Goal: Task Accomplishment & Management: Complete application form

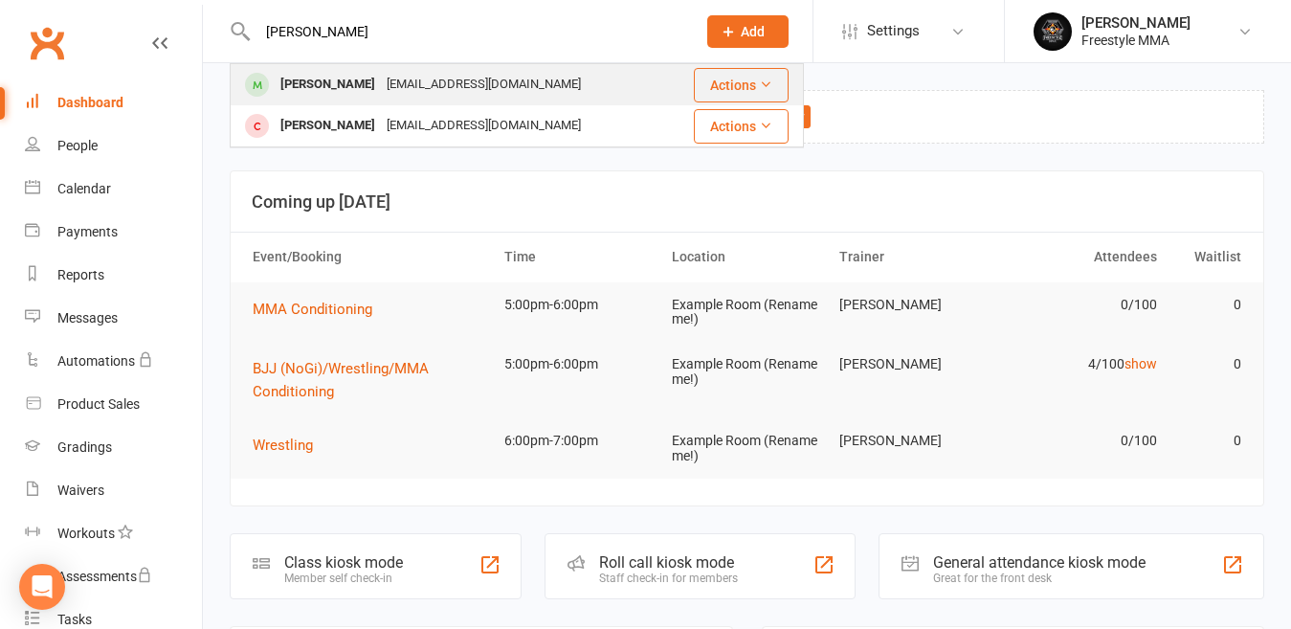
type input "[PERSON_NAME]"
click at [407, 78] on div "[EMAIL_ADDRESS][DOMAIN_NAME]" at bounding box center [484, 85] width 206 height 28
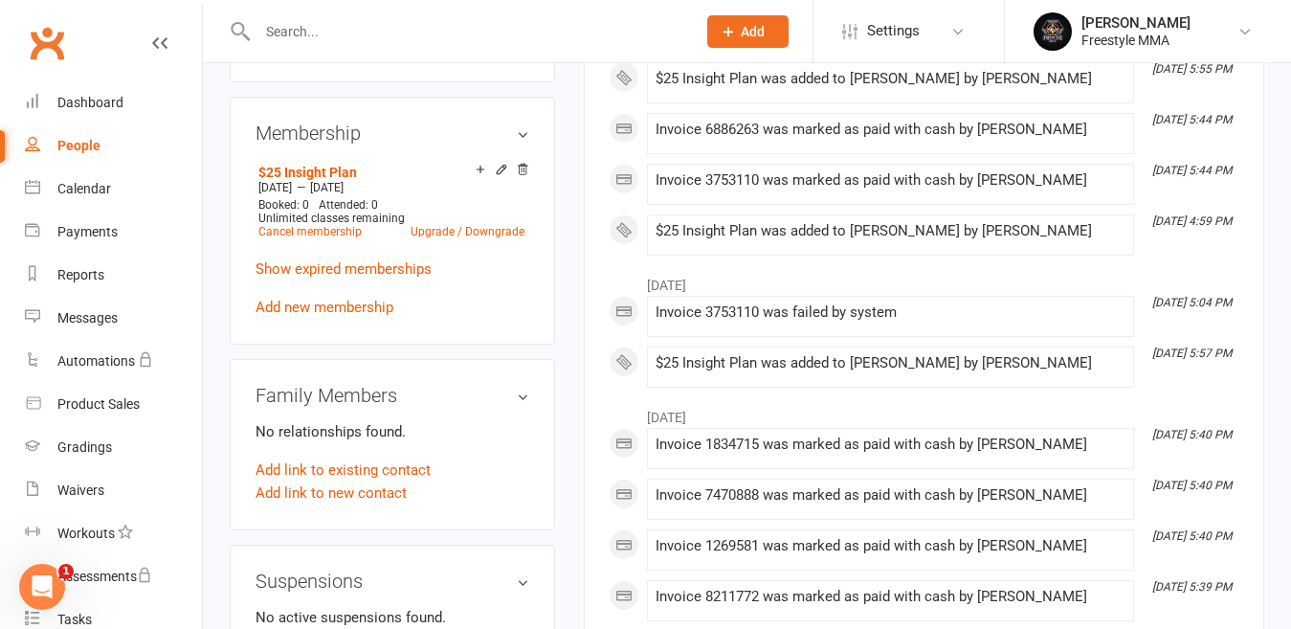
scroll to position [771, 0]
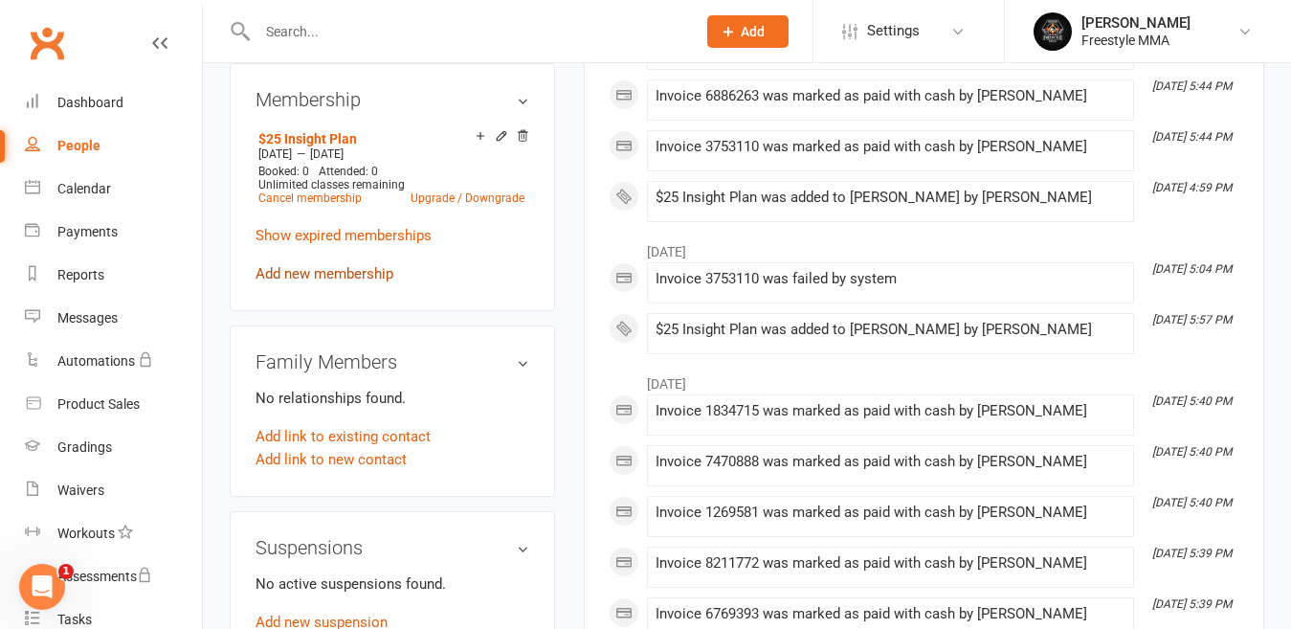
click at [353, 282] on link "Add new membership" at bounding box center [324, 273] width 138 height 17
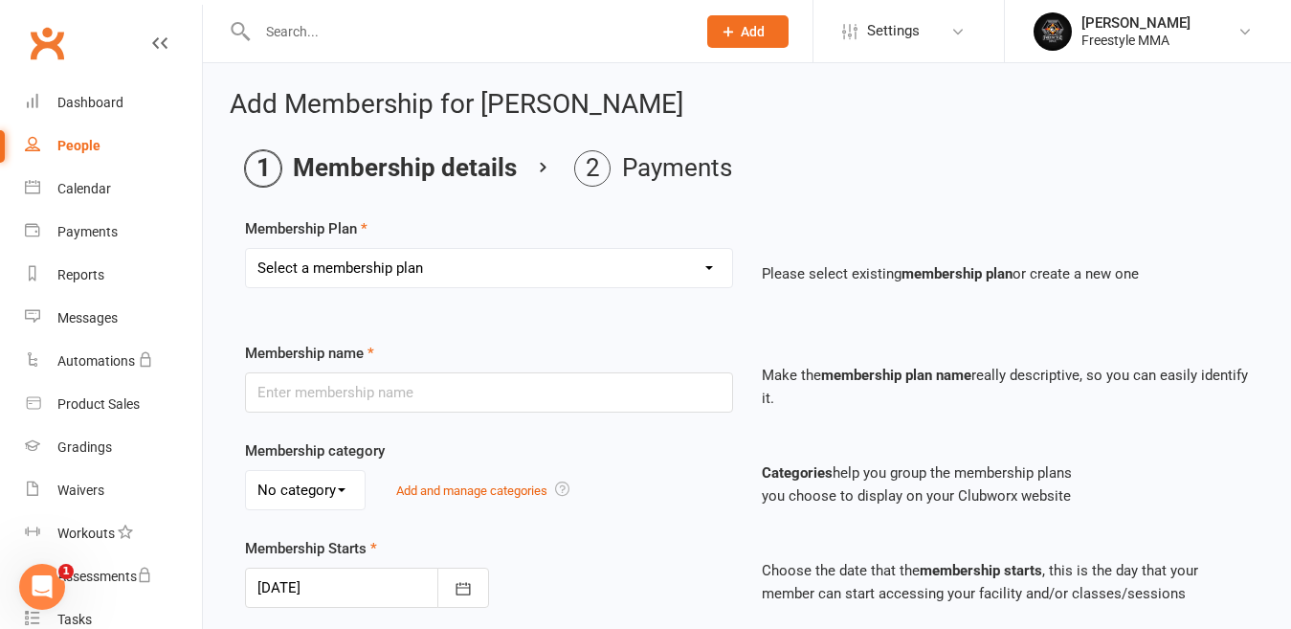
click at [482, 267] on select "Select a membership plan Create new Membership Plan $49 Unlimited $55 Weekly Ca…" at bounding box center [489, 268] width 486 height 38
select select "2"
click at [246, 249] on select "Select a membership plan Create new Membership Plan $49 Unlimited $55 Weekly Ca…" at bounding box center [489, 268] width 486 height 38
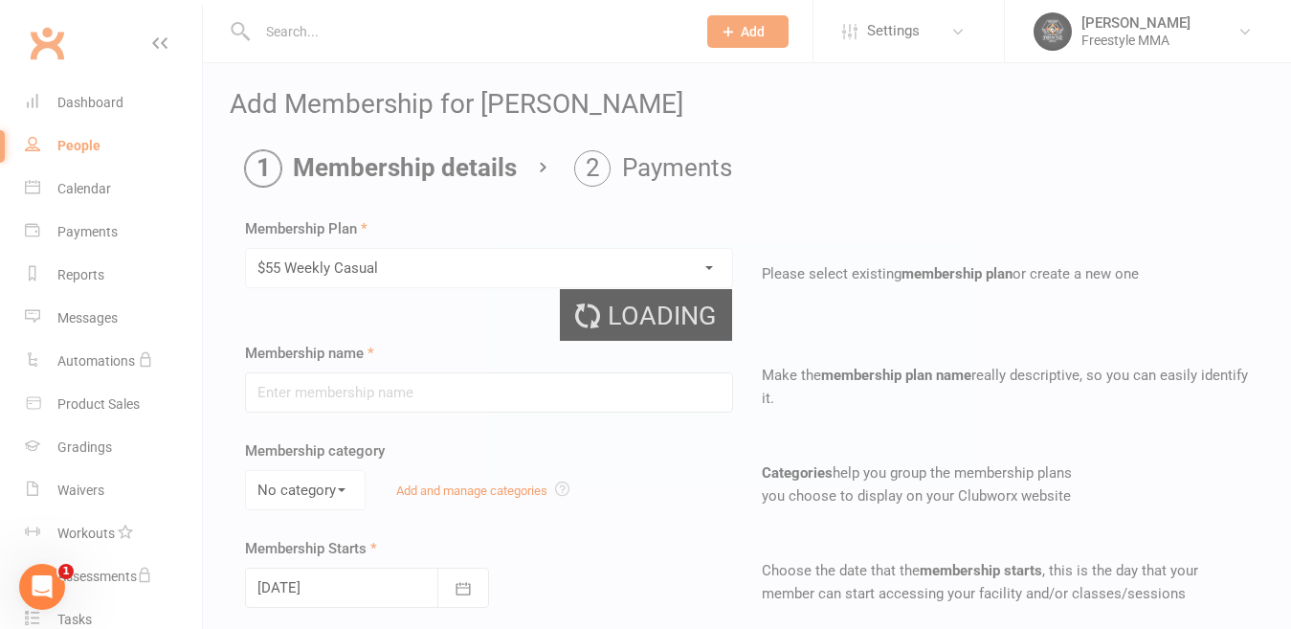
type input "$55 Weekly Casual"
type input "7"
select select "0"
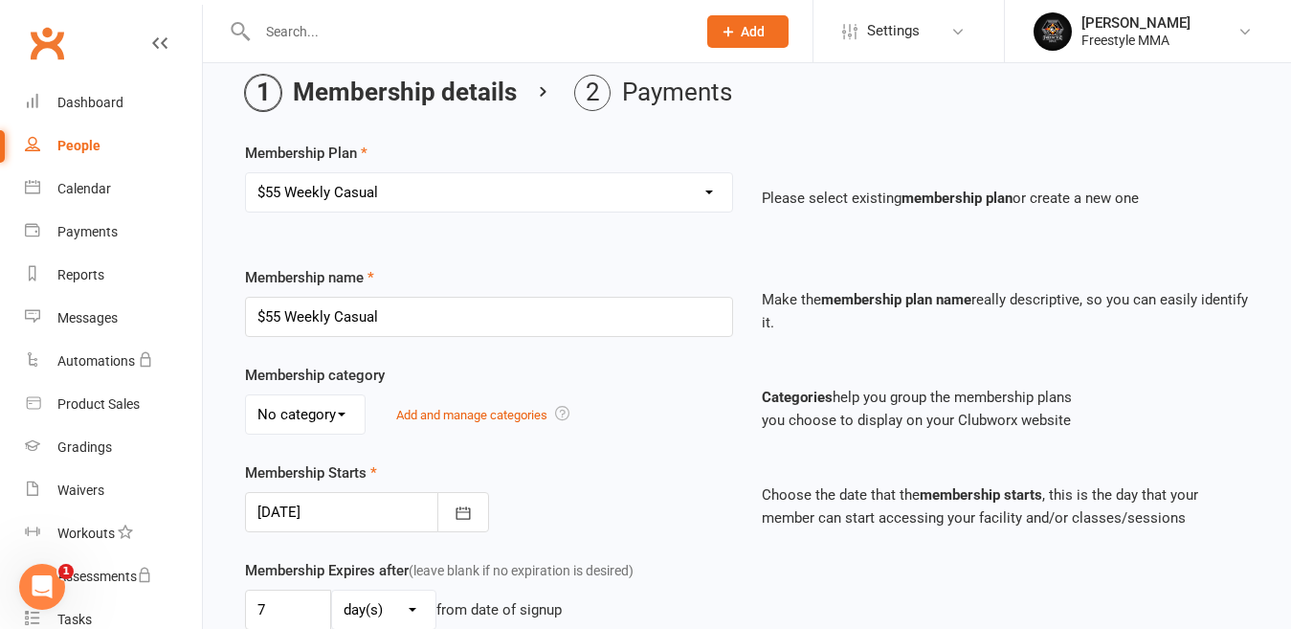
scroll to position [191, 0]
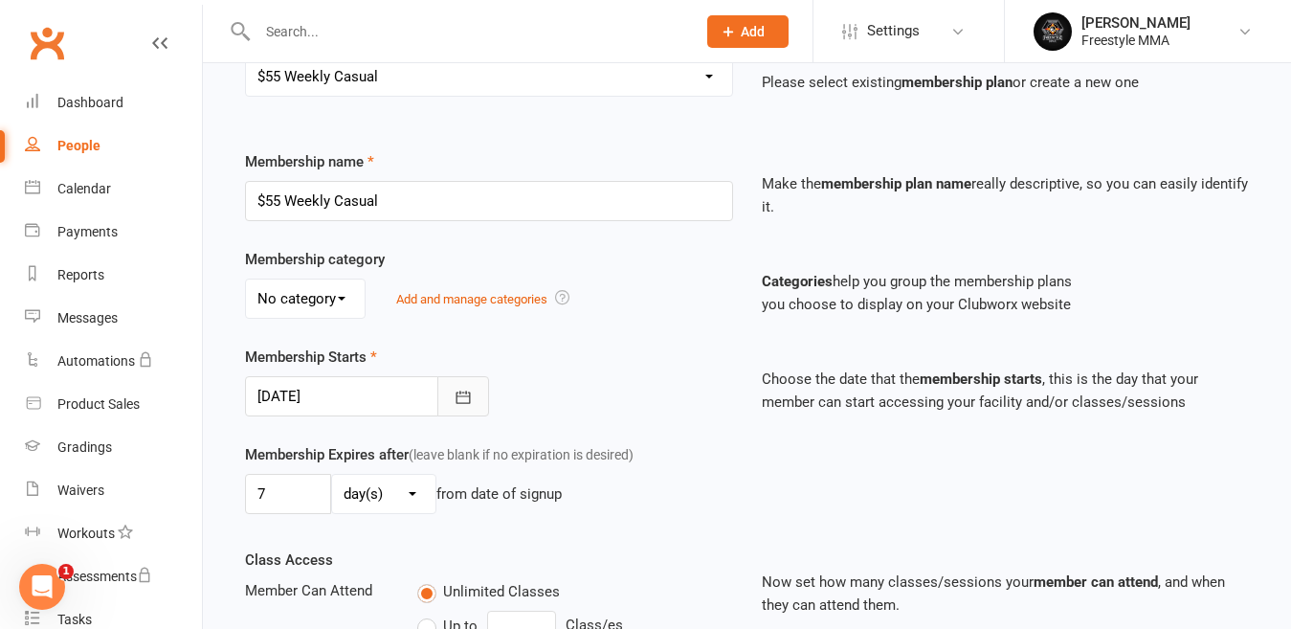
click at [465, 393] on icon "button" at bounding box center [463, 397] width 19 height 19
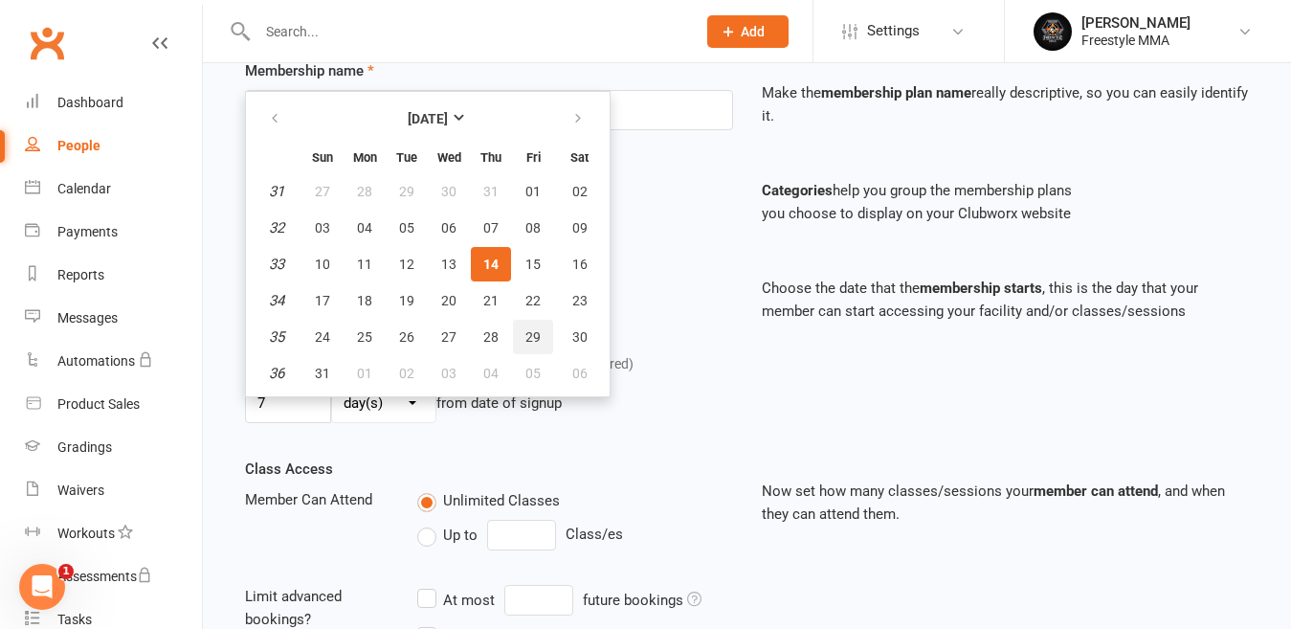
scroll to position [287, 0]
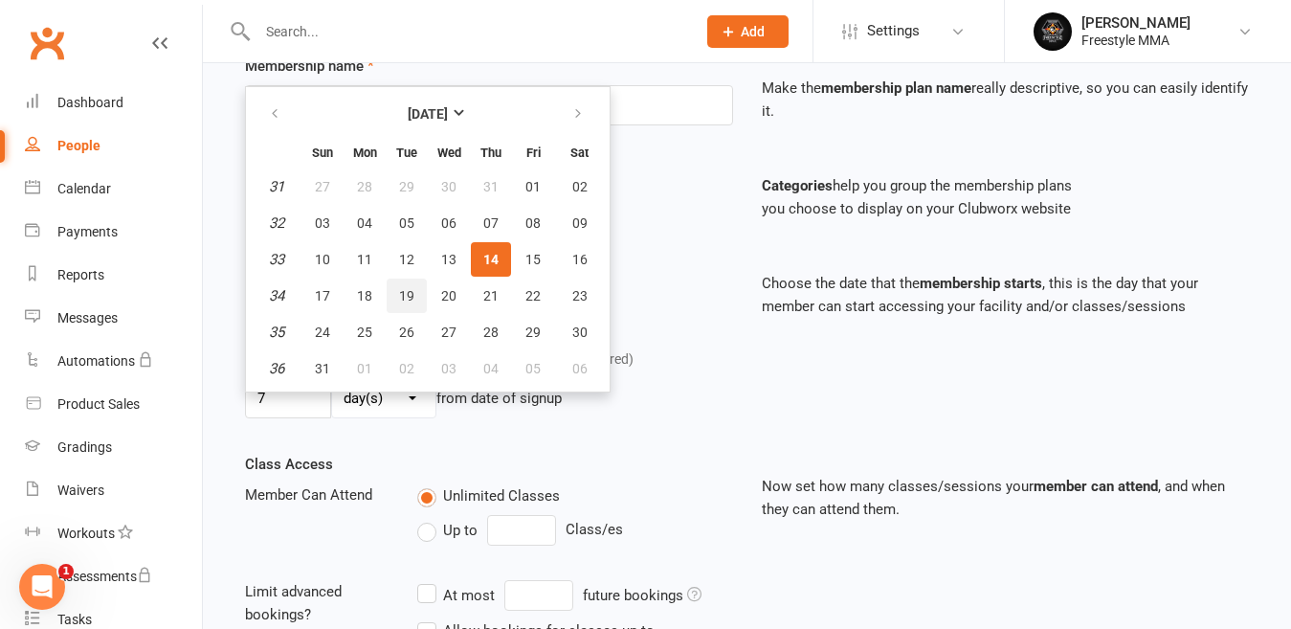
click at [409, 295] on span "19" at bounding box center [406, 295] width 15 height 15
type input "[DATE]"
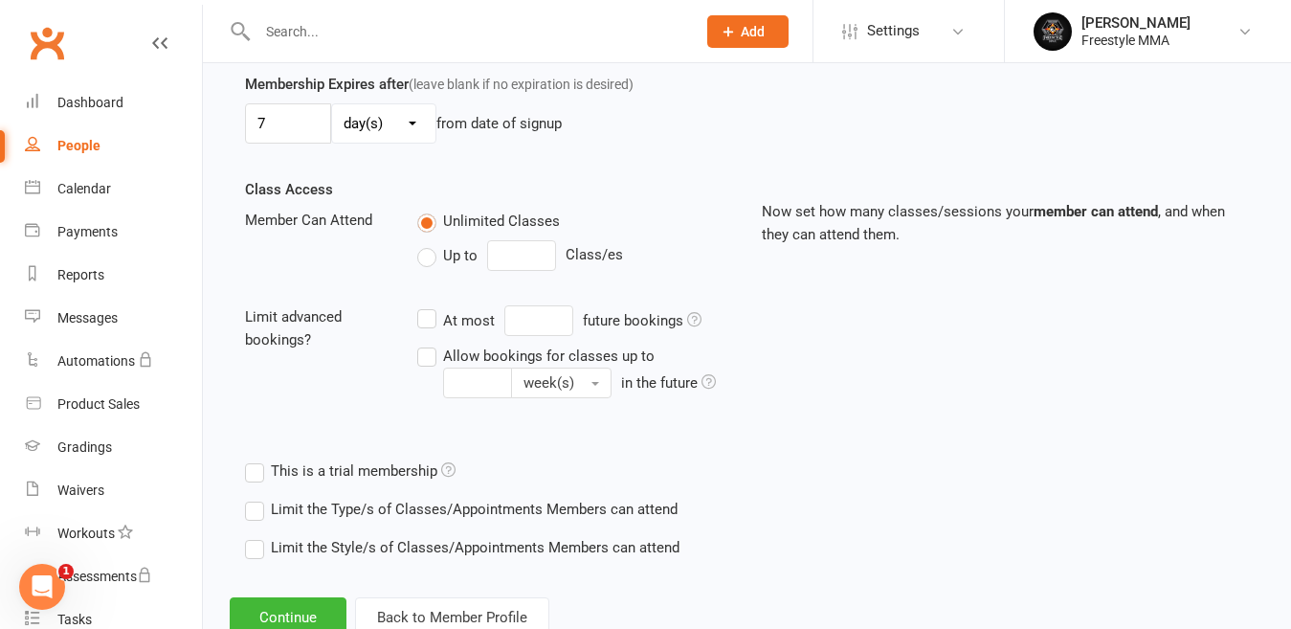
scroll to position [574, 0]
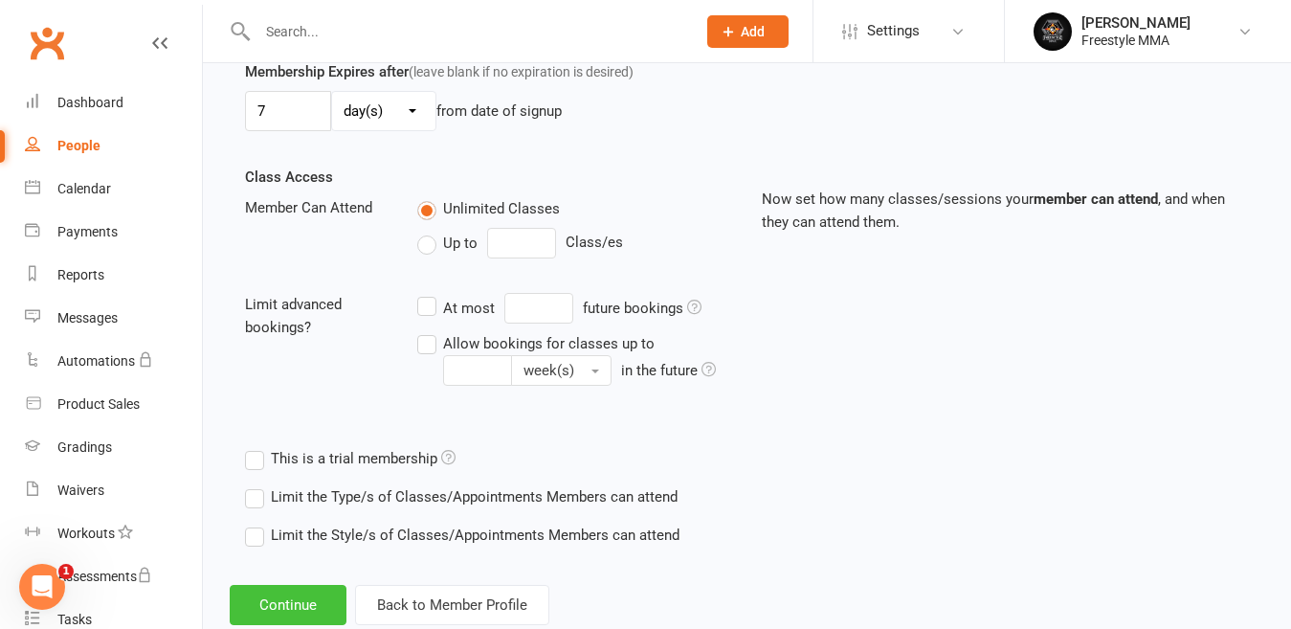
click at [314, 591] on button "Continue" at bounding box center [288, 605] width 117 height 40
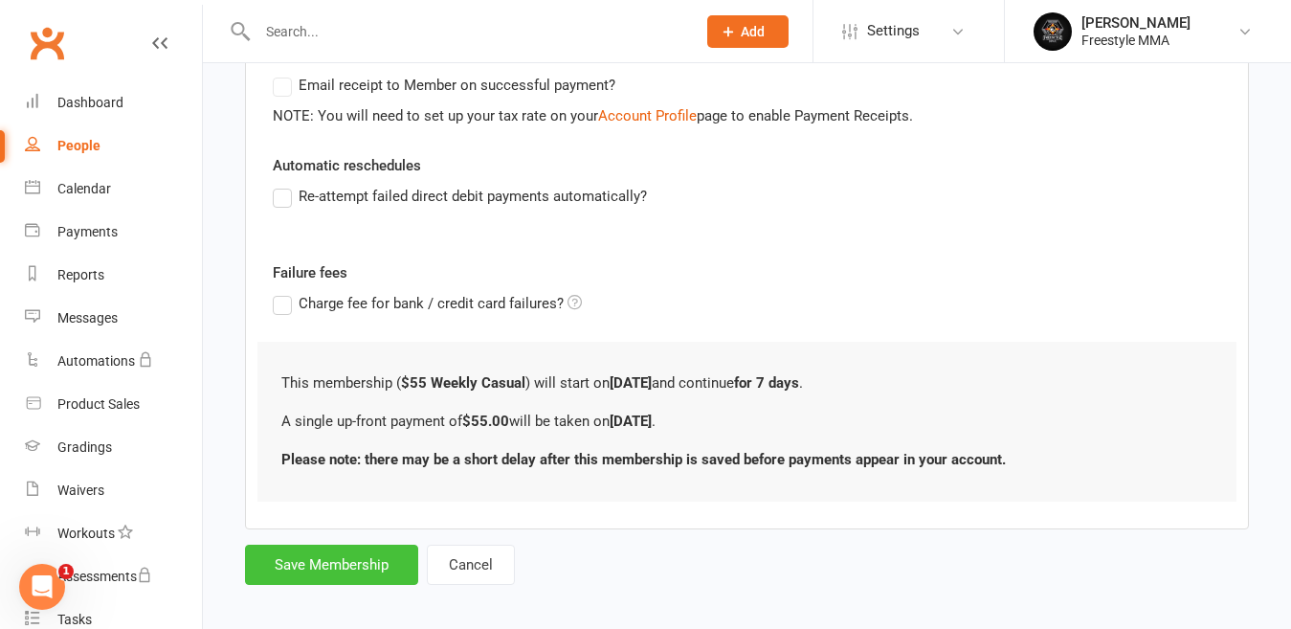
scroll to position [413, 0]
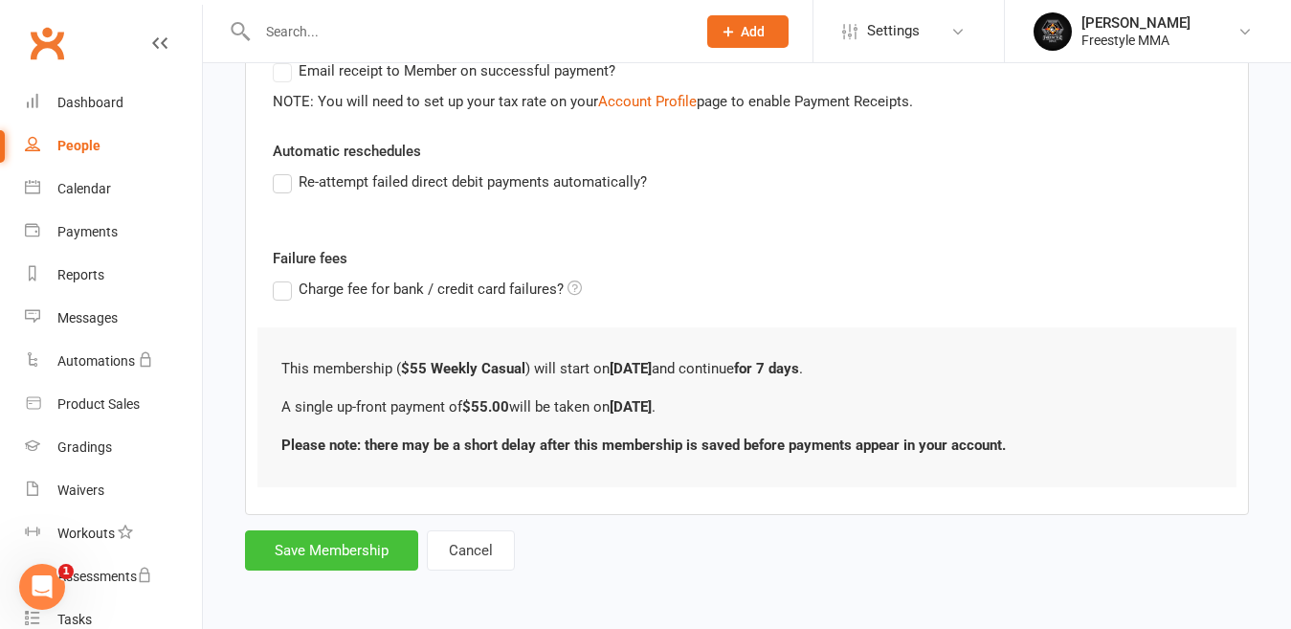
click at [355, 558] on button "Save Membership" at bounding box center [331, 550] width 173 height 40
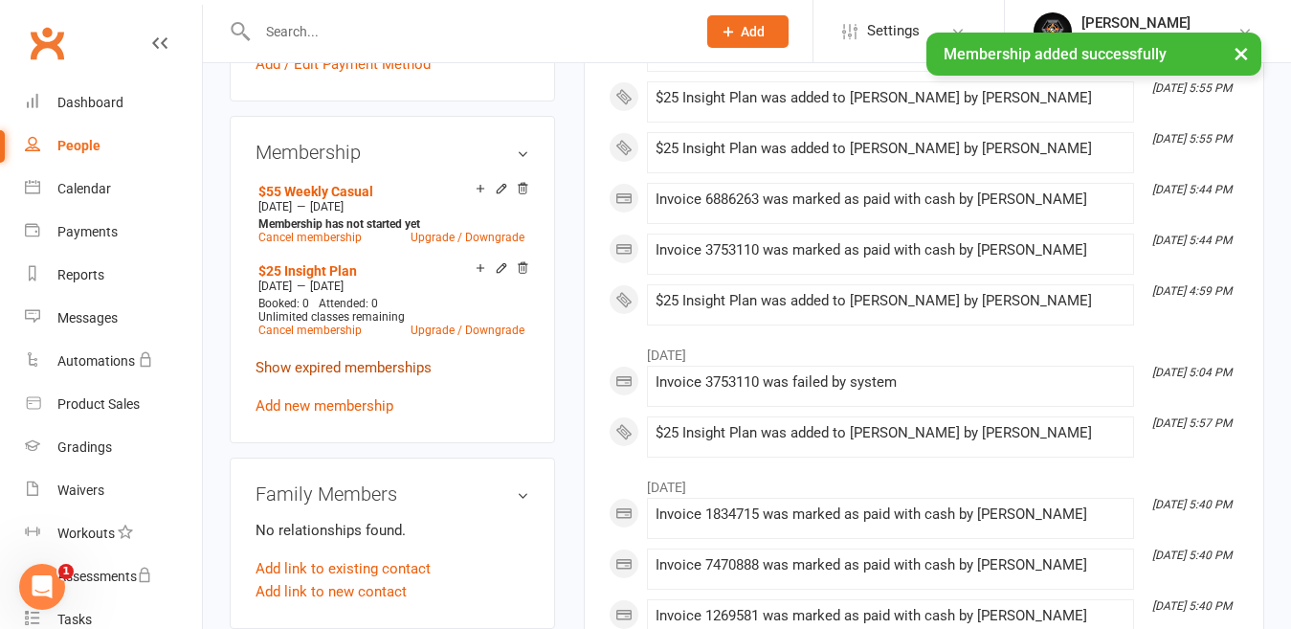
scroll to position [765, 0]
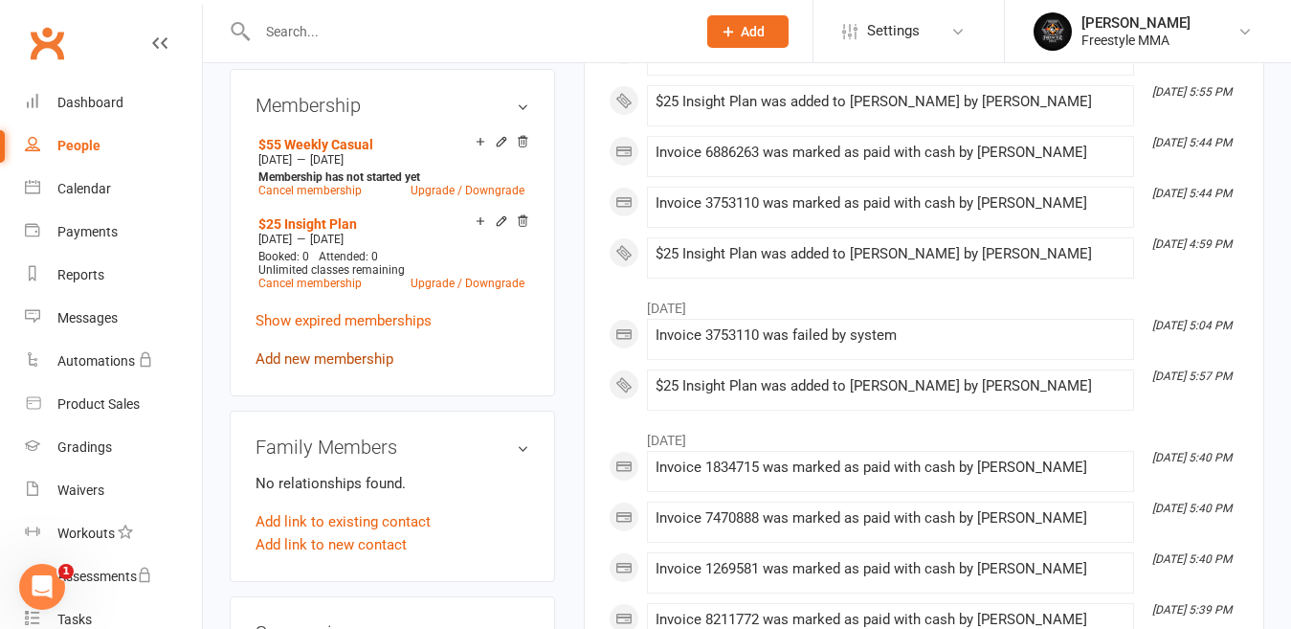
click at [356, 367] on link "Add new membership" at bounding box center [324, 358] width 138 height 17
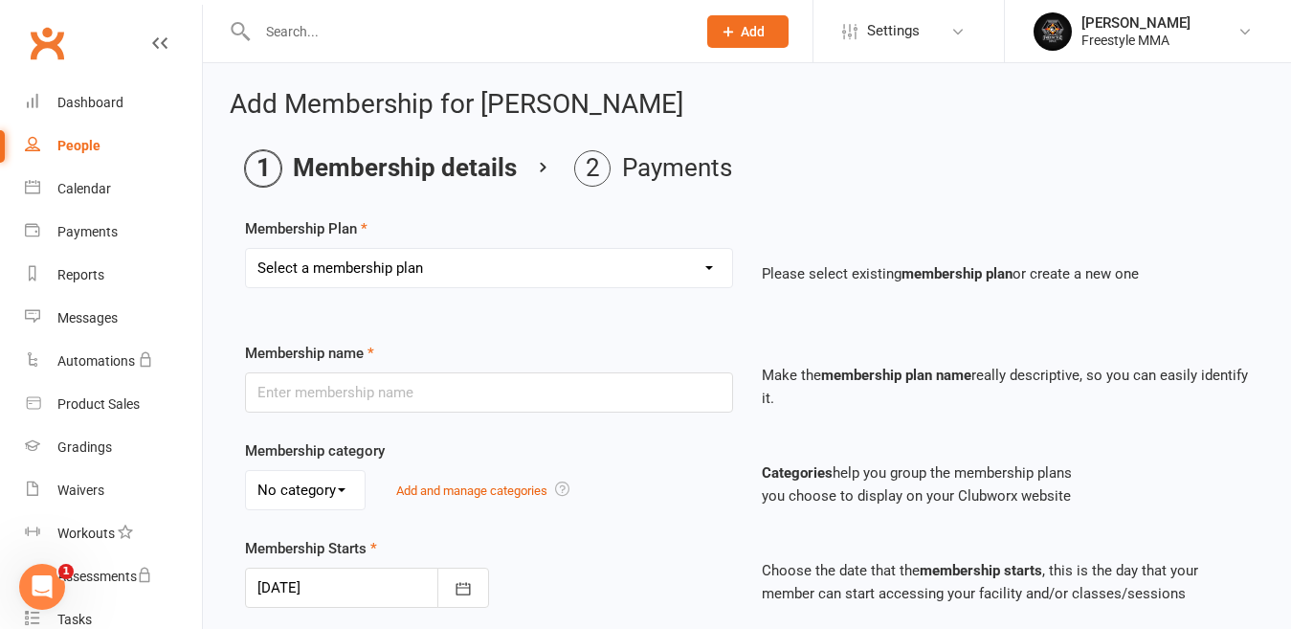
click at [389, 269] on select "Select a membership plan Create new Membership Plan $49 Unlimited $55 Weekly Ca…" at bounding box center [489, 268] width 486 height 38
select select "2"
click at [246, 249] on select "Select a membership plan Create new Membership Plan $49 Unlimited $55 Weekly Ca…" at bounding box center [489, 268] width 486 height 38
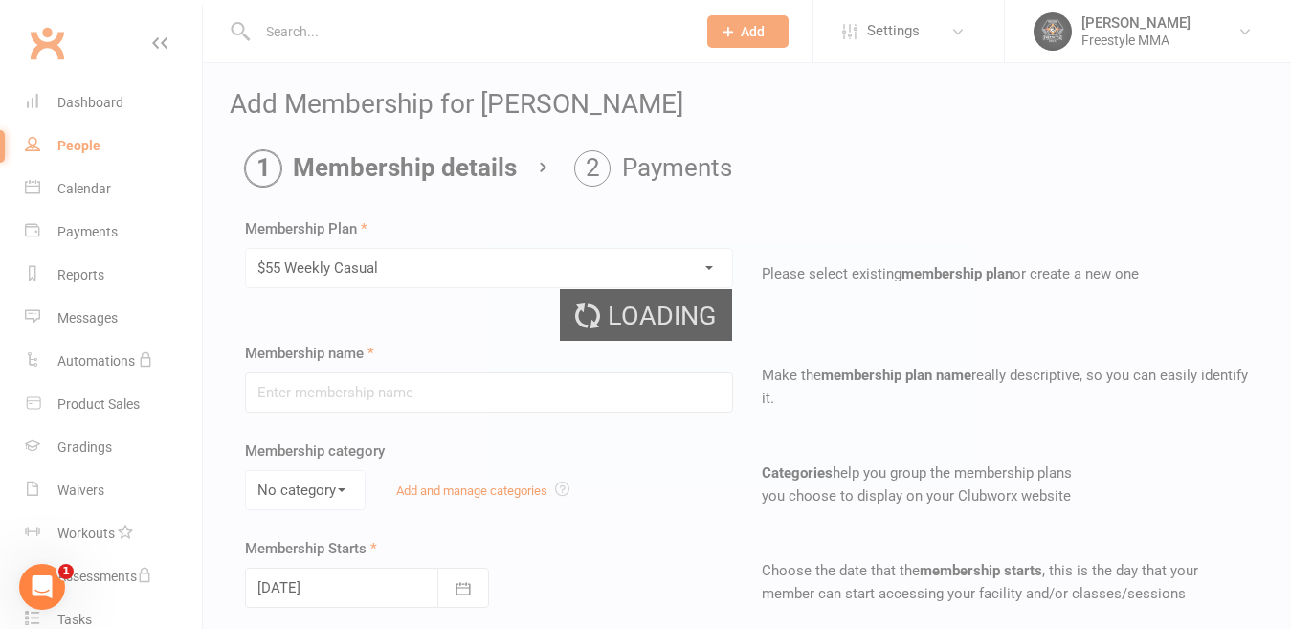
type input "$55 Weekly Casual"
type input "7"
select select "0"
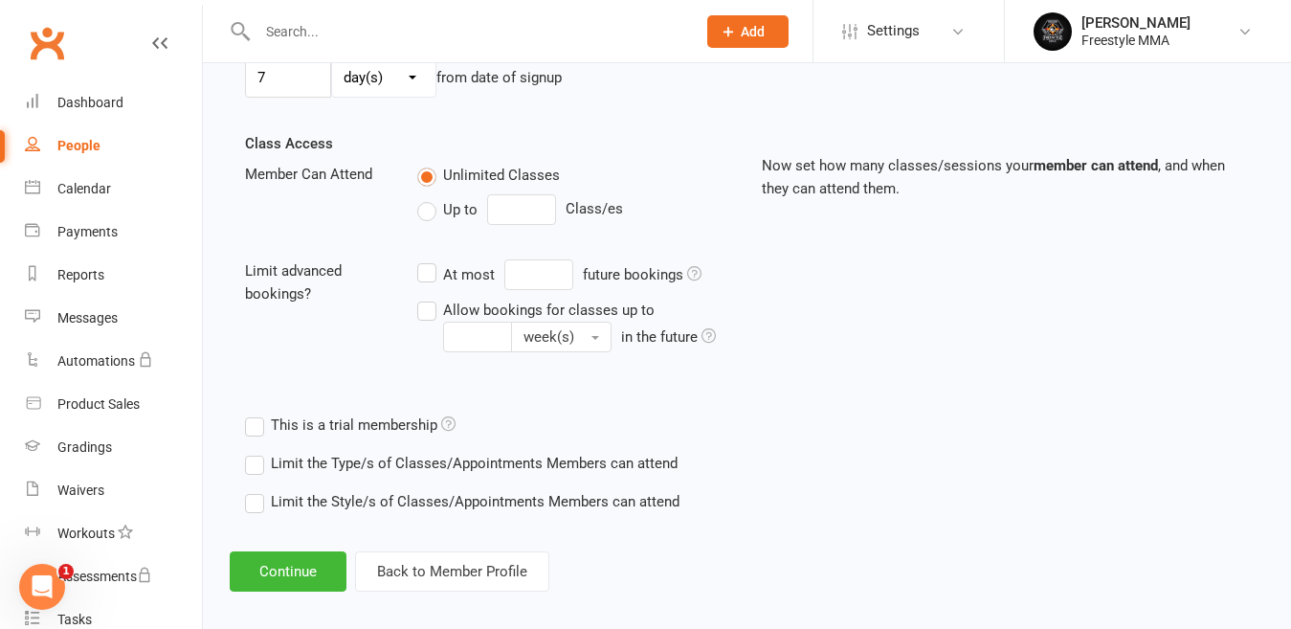
scroll to position [625, 0]
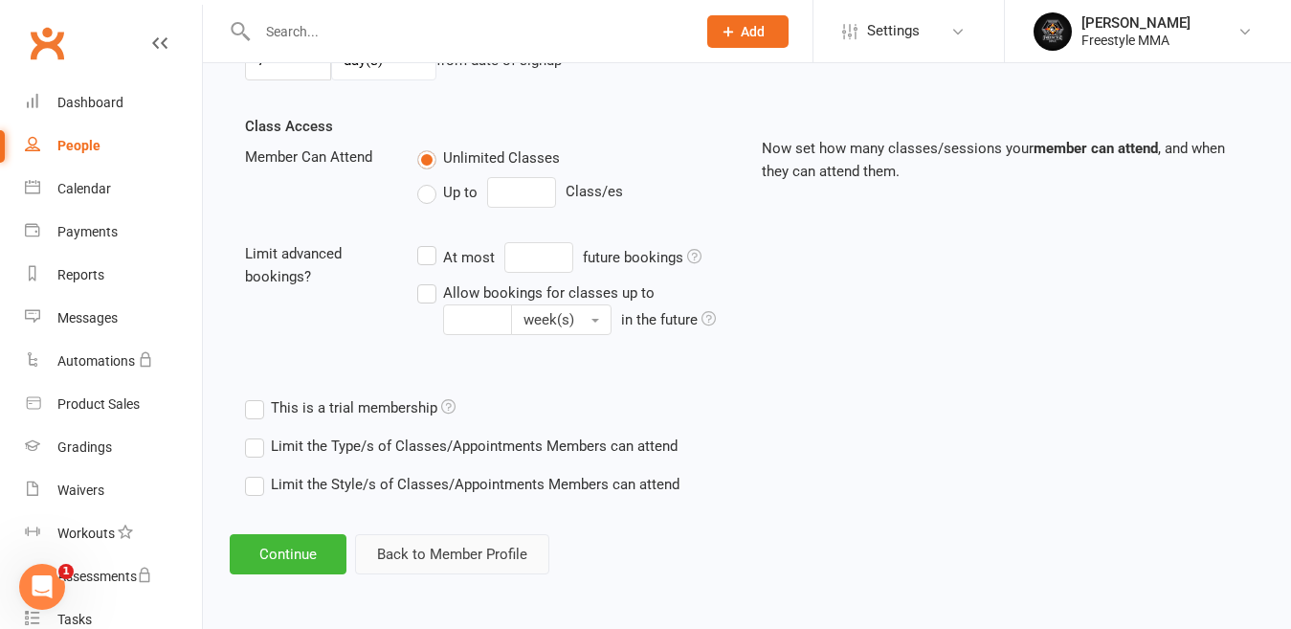
click at [456, 550] on button "Back to Member Profile" at bounding box center [452, 554] width 194 height 40
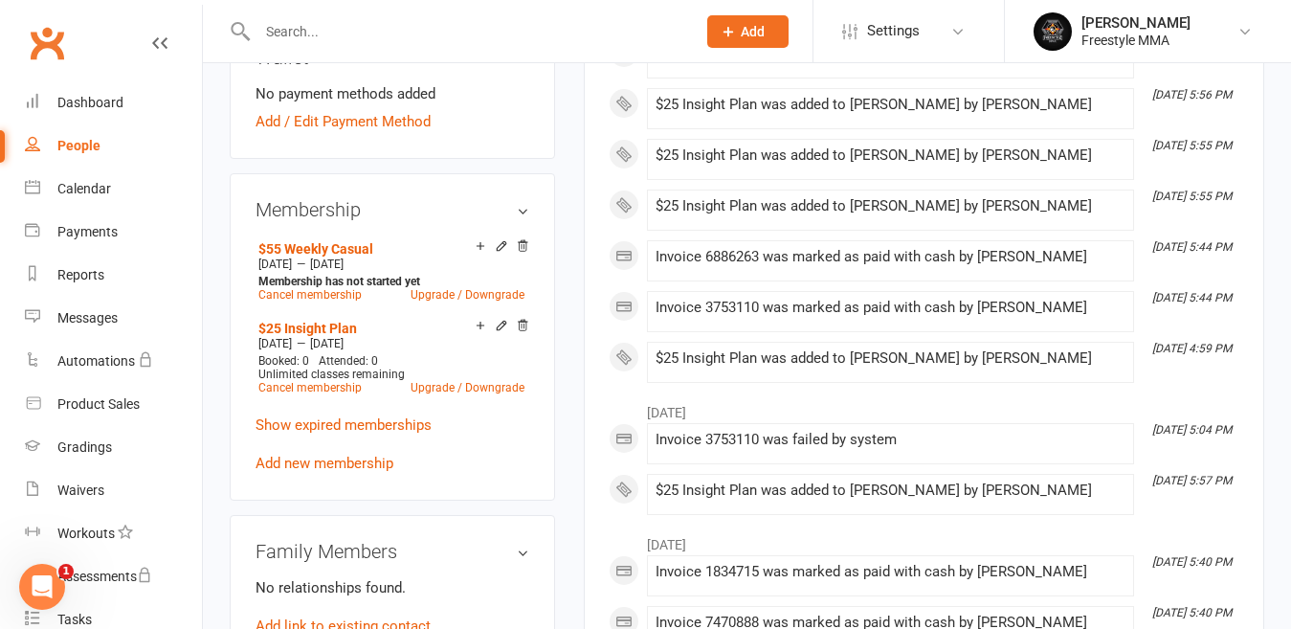
scroll to position [670, 0]
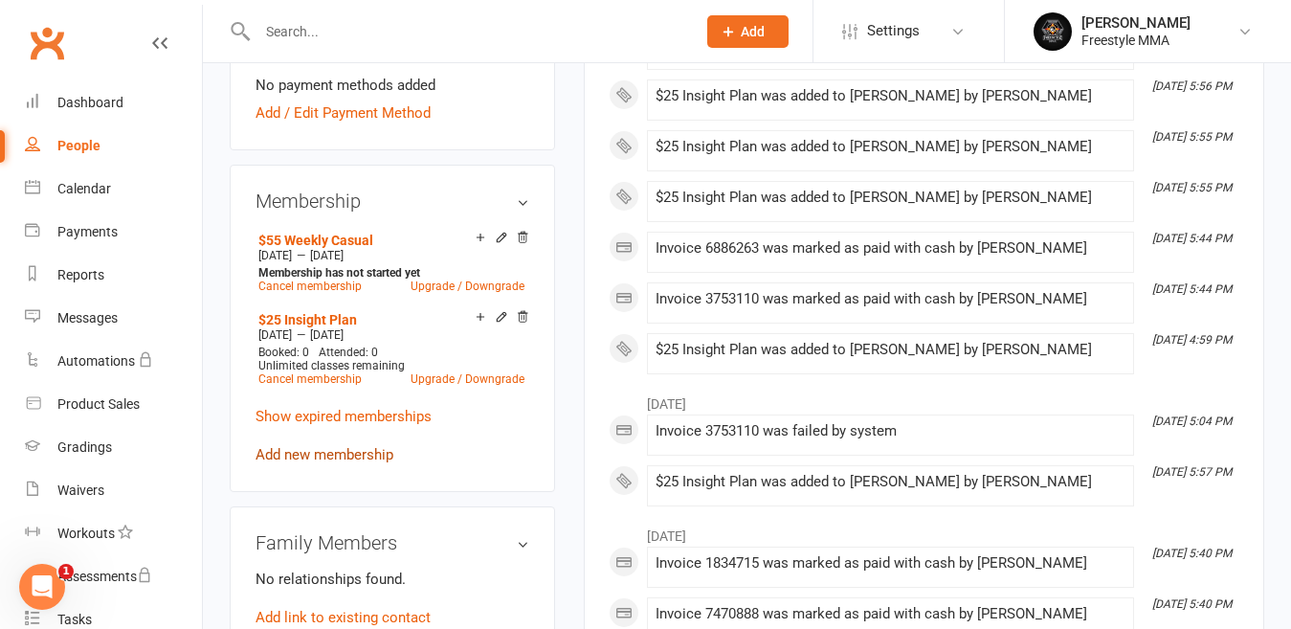
click at [360, 463] on link "Add new membership" at bounding box center [324, 454] width 138 height 17
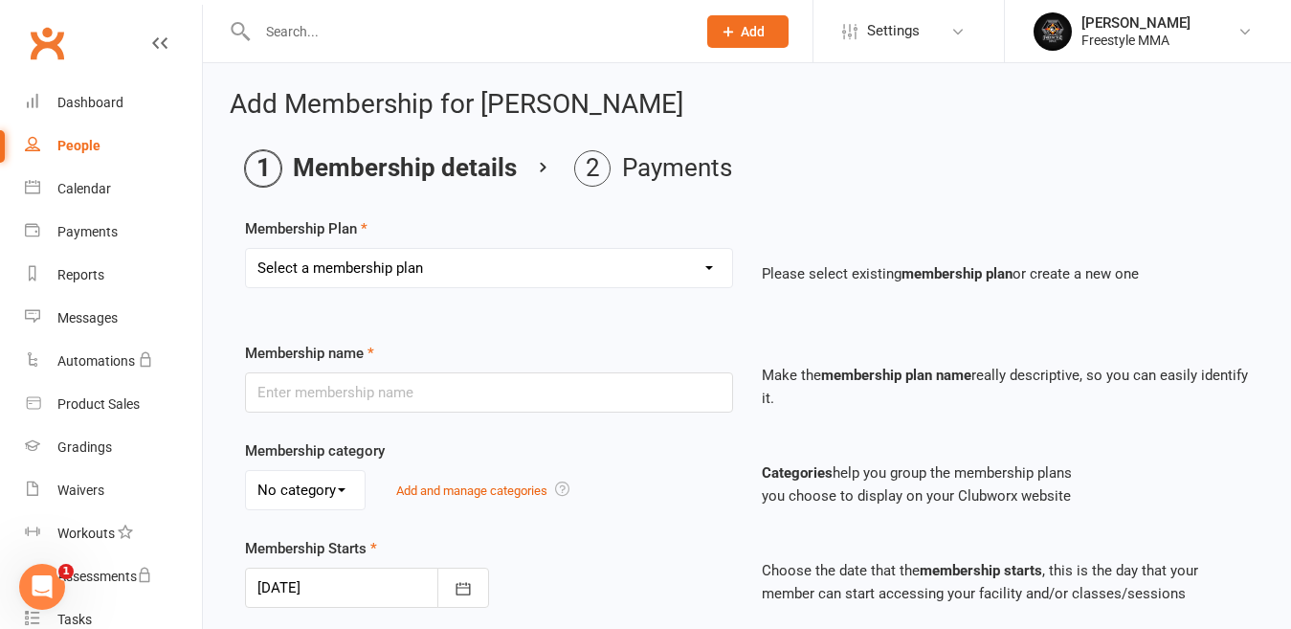
click at [502, 278] on select "Select a membership plan Create new Membership Plan $49 Unlimited $55 Weekly Ca…" at bounding box center [489, 268] width 486 height 38
select select "2"
click at [246, 249] on select "Select a membership plan Create new Membership Plan $49 Unlimited $55 Weekly Ca…" at bounding box center [489, 268] width 486 height 38
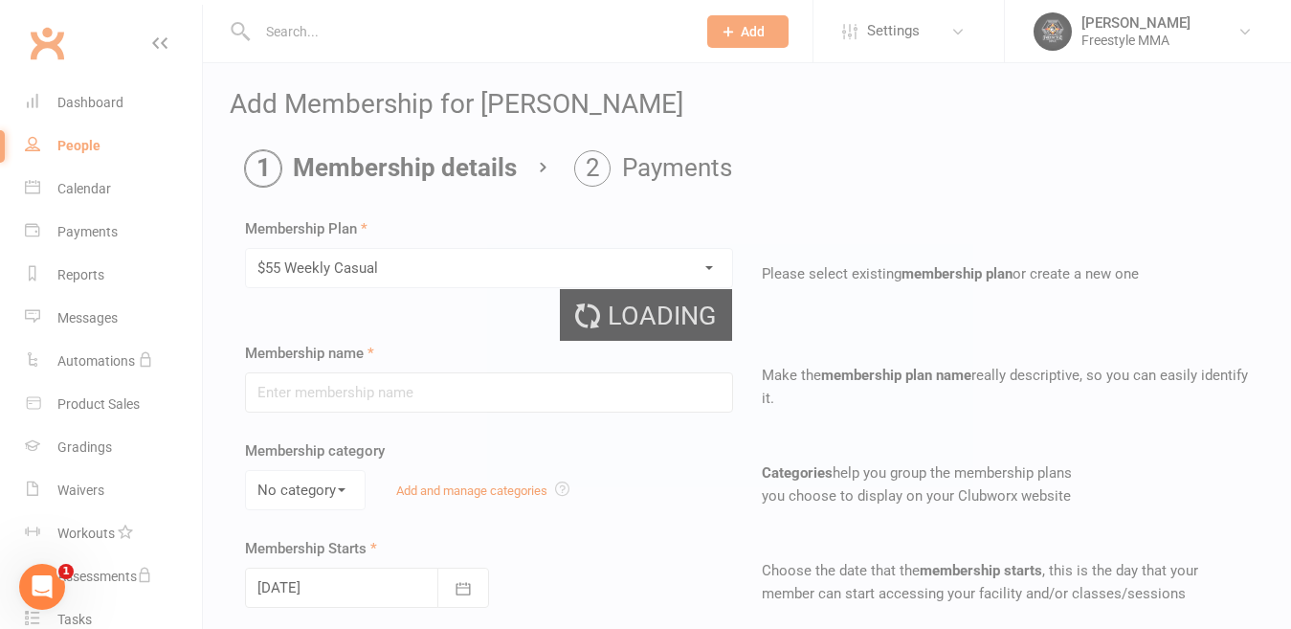
type input "$55 Weekly Casual"
type input "7"
select select "0"
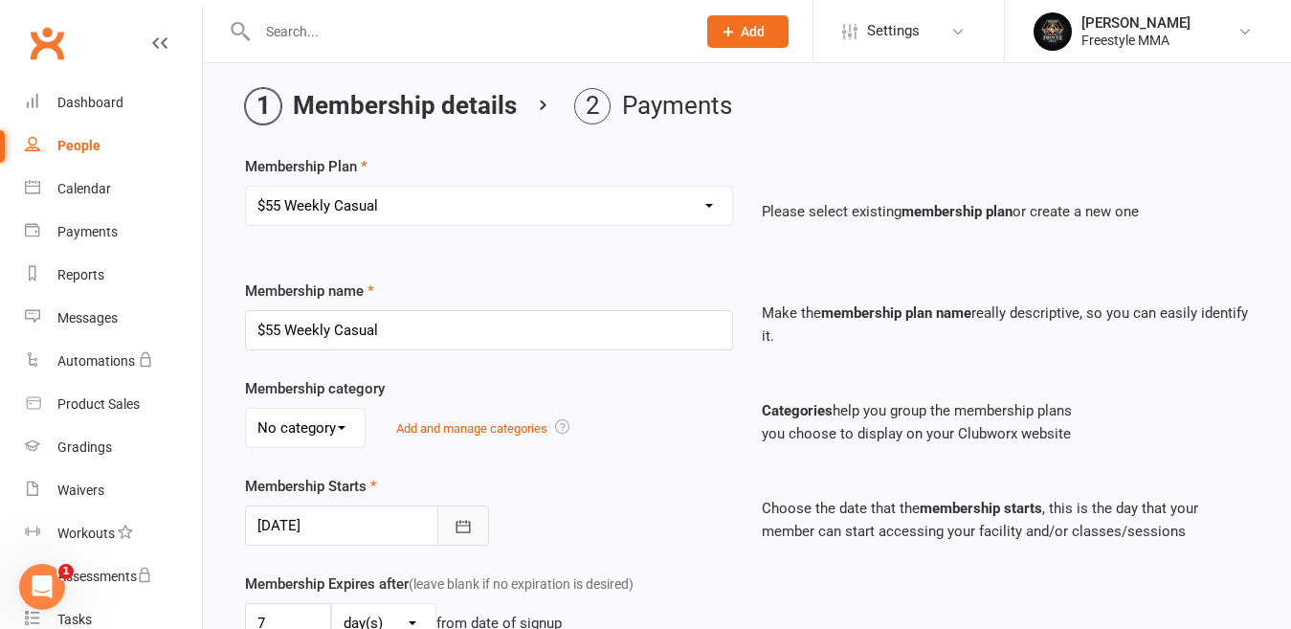
scroll to position [96, 0]
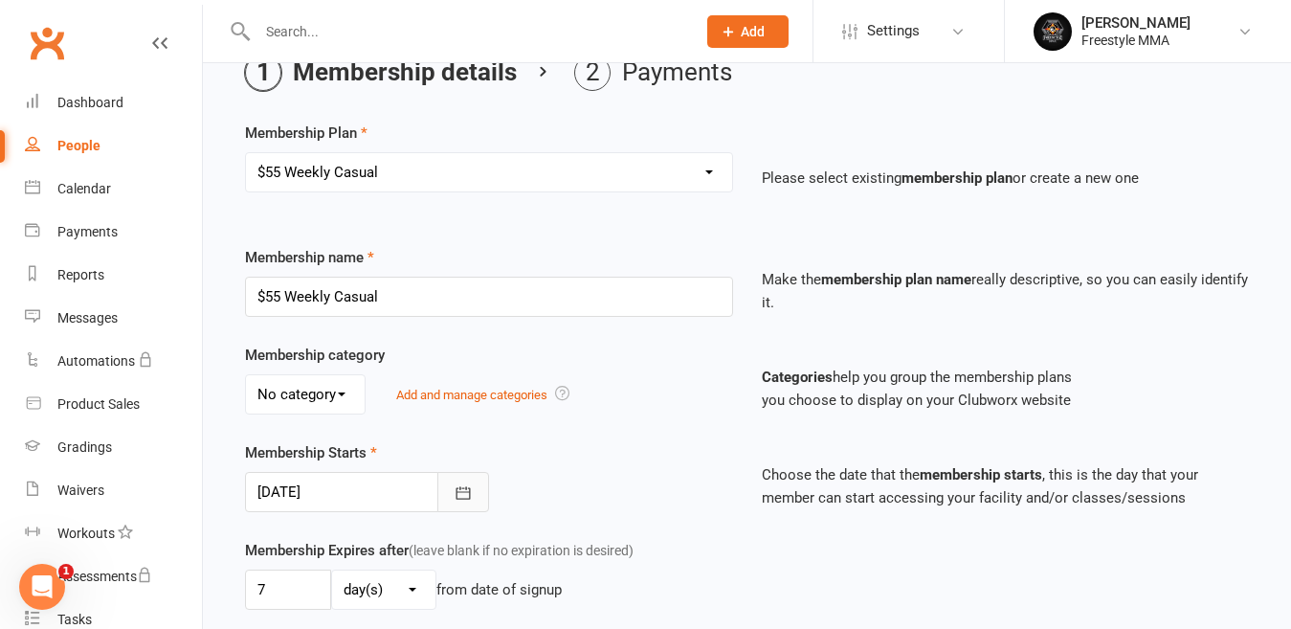
click at [467, 486] on icon "button" at bounding box center [463, 492] width 19 height 19
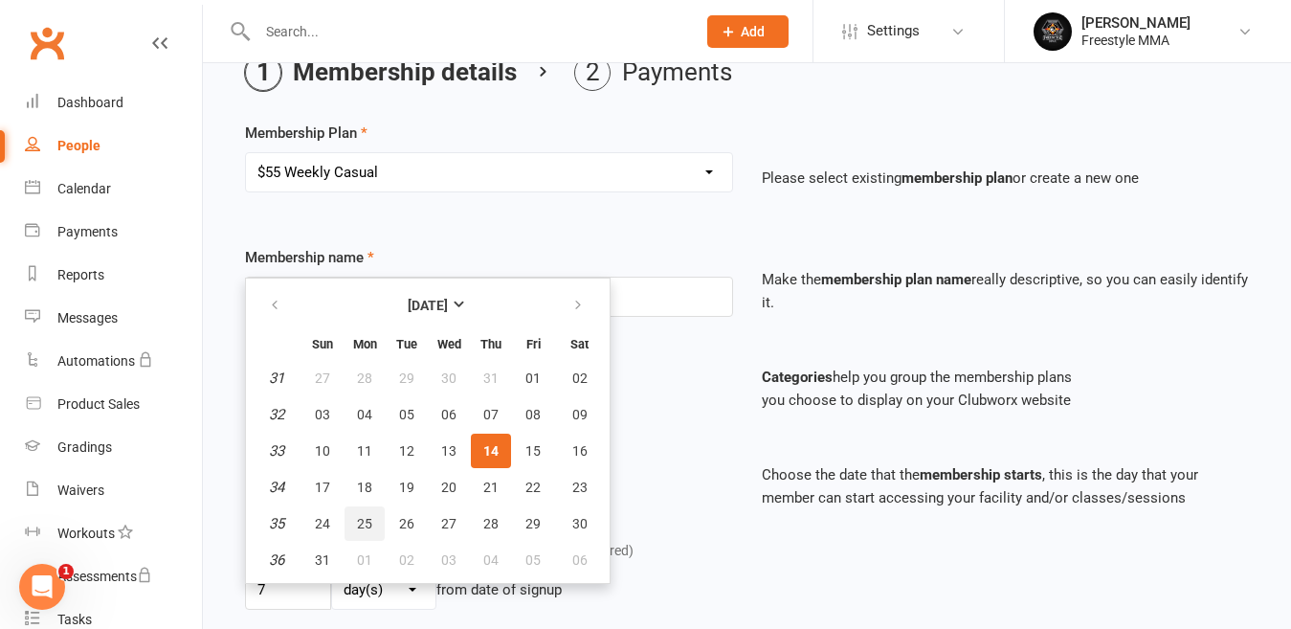
click at [356, 520] on button "25" at bounding box center [364, 523] width 40 height 34
type input "[DATE]"
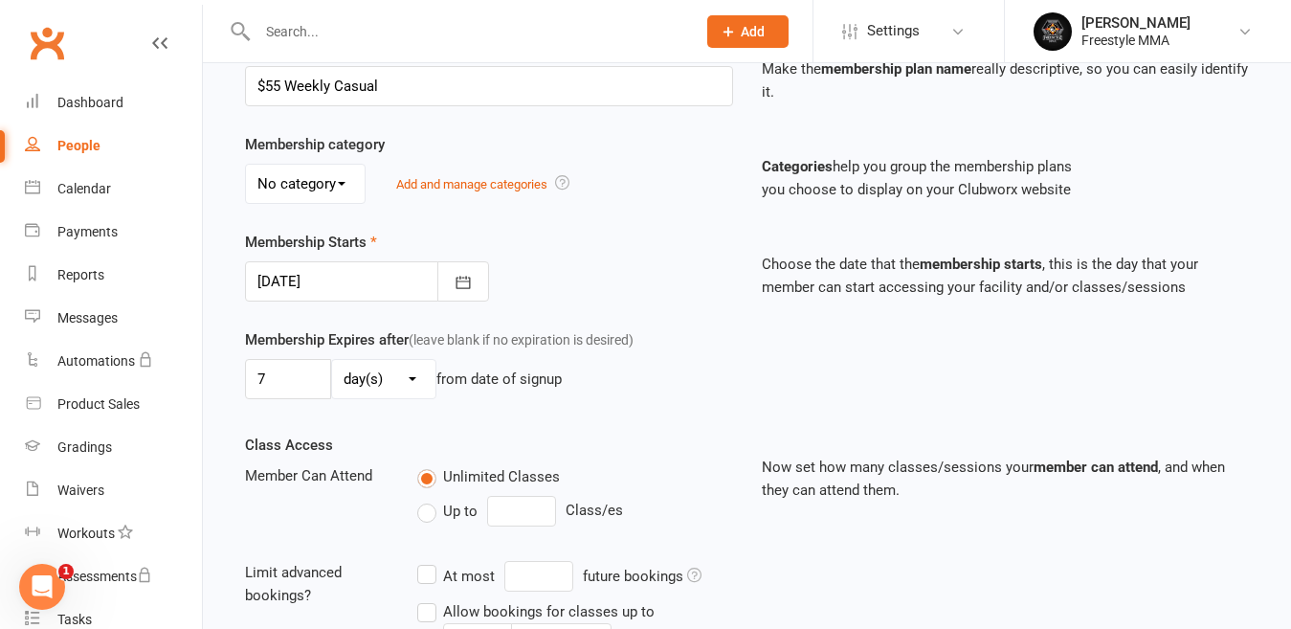
scroll to position [625, 0]
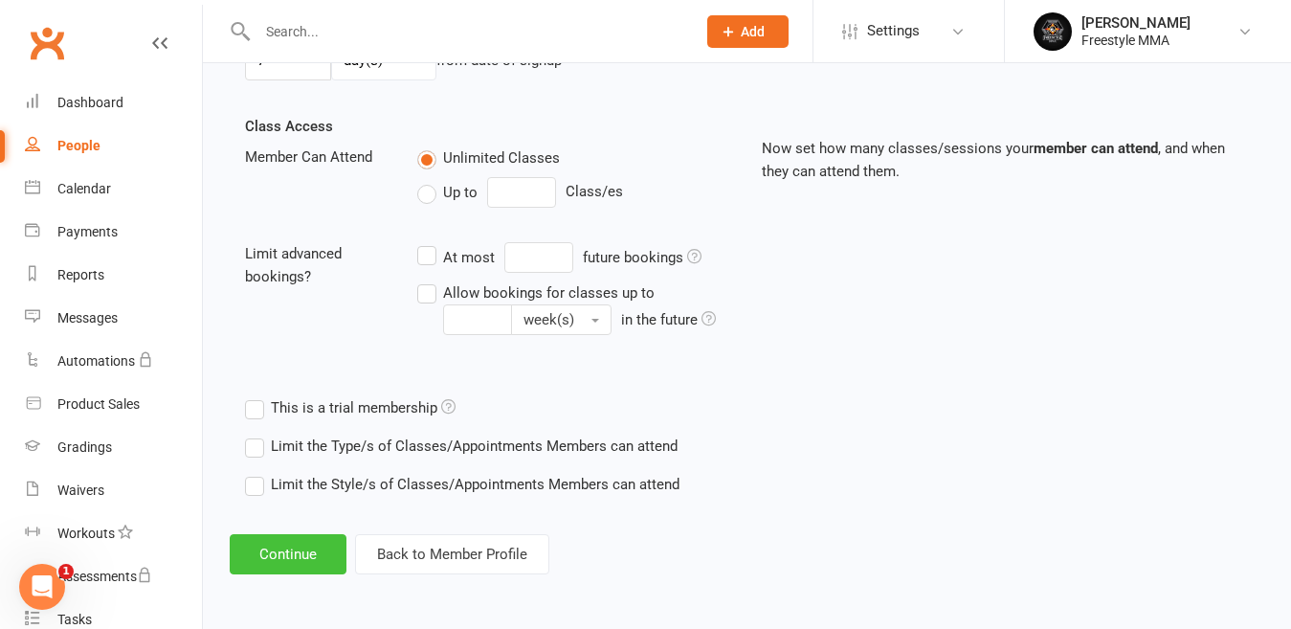
click at [323, 543] on button "Continue" at bounding box center [288, 554] width 117 height 40
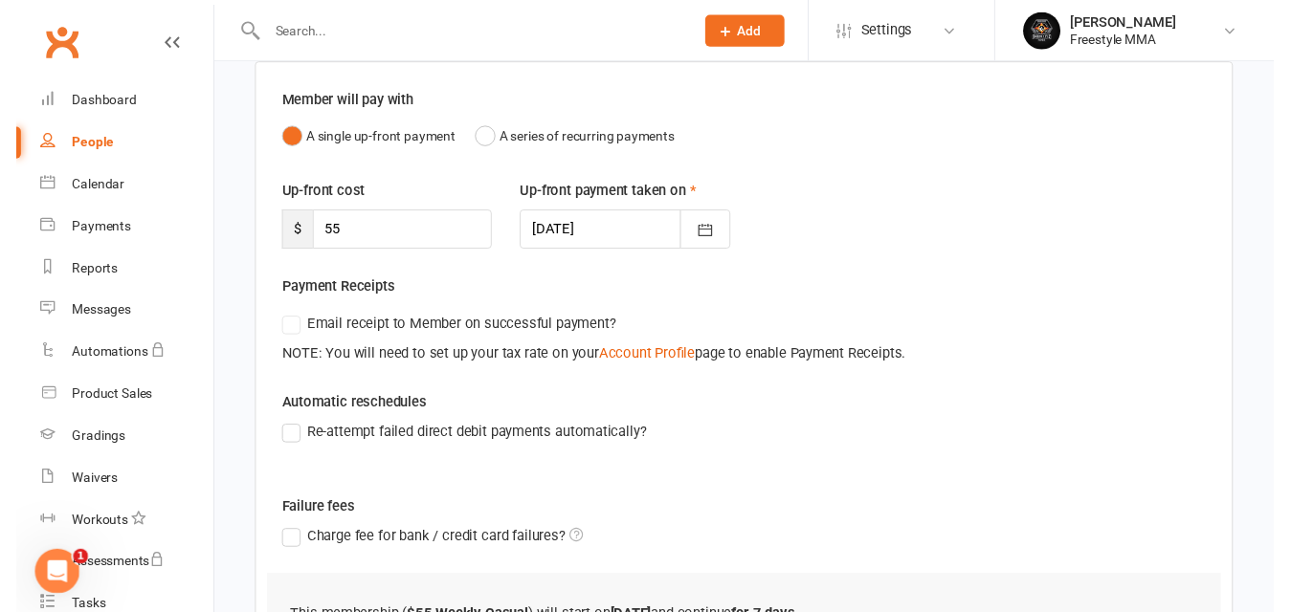
scroll to position [413, 0]
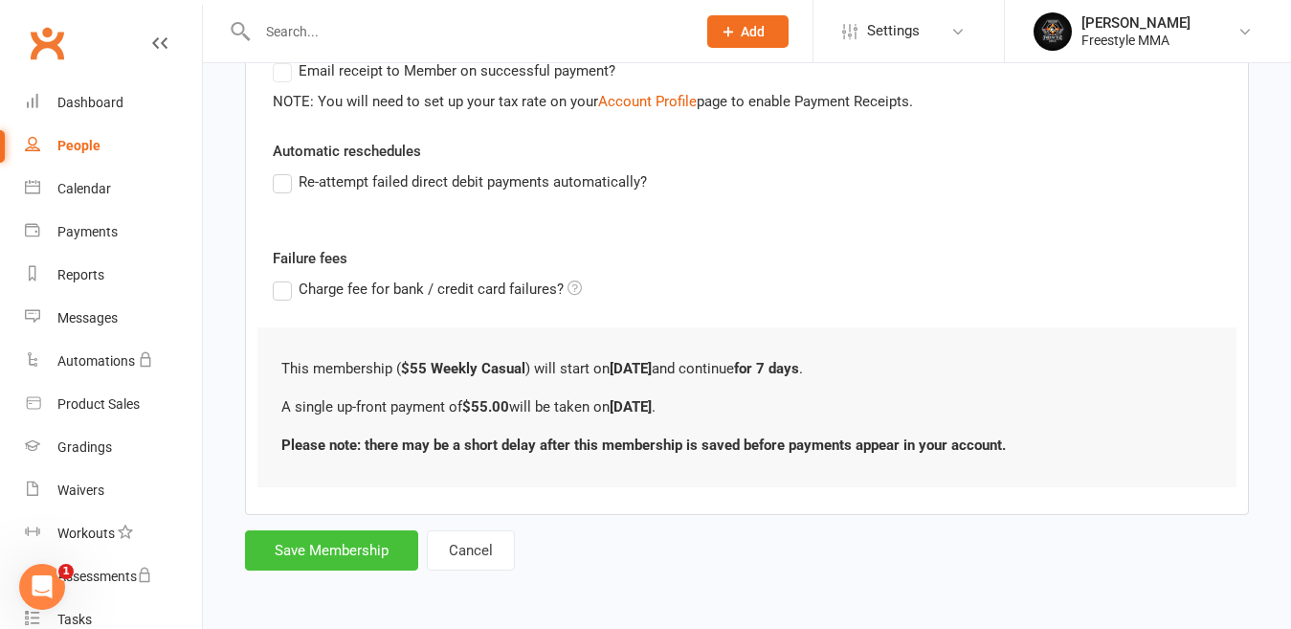
click at [376, 541] on button "Save Membership" at bounding box center [331, 550] width 173 height 40
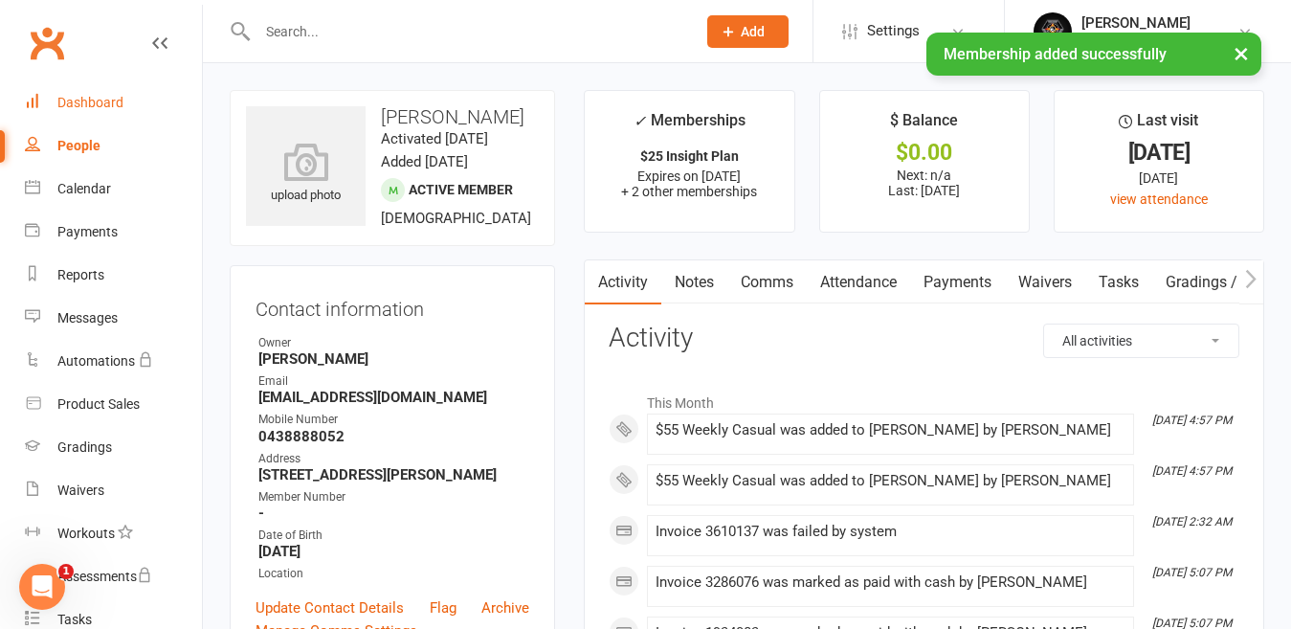
click at [95, 100] on div "Dashboard" at bounding box center [90, 102] width 66 height 15
